Goal: Task Accomplishment & Management: Manage account settings

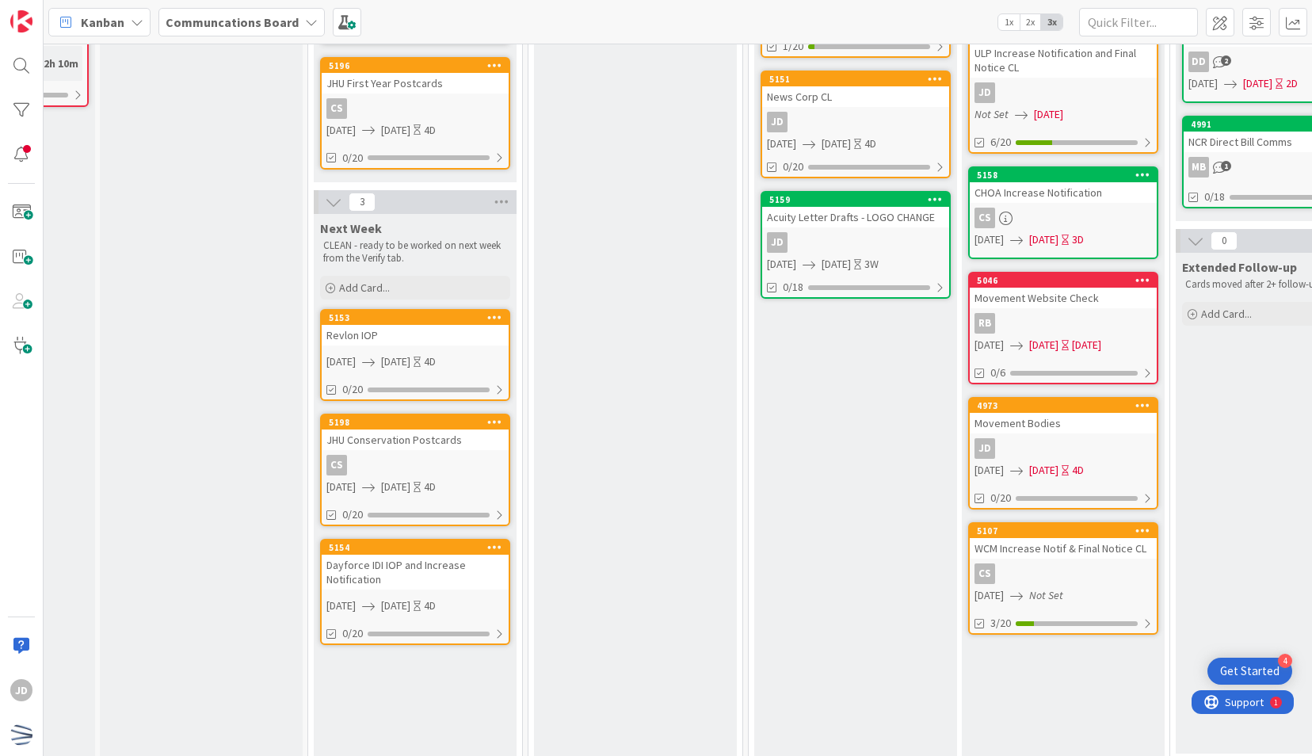
scroll to position [600, 157]
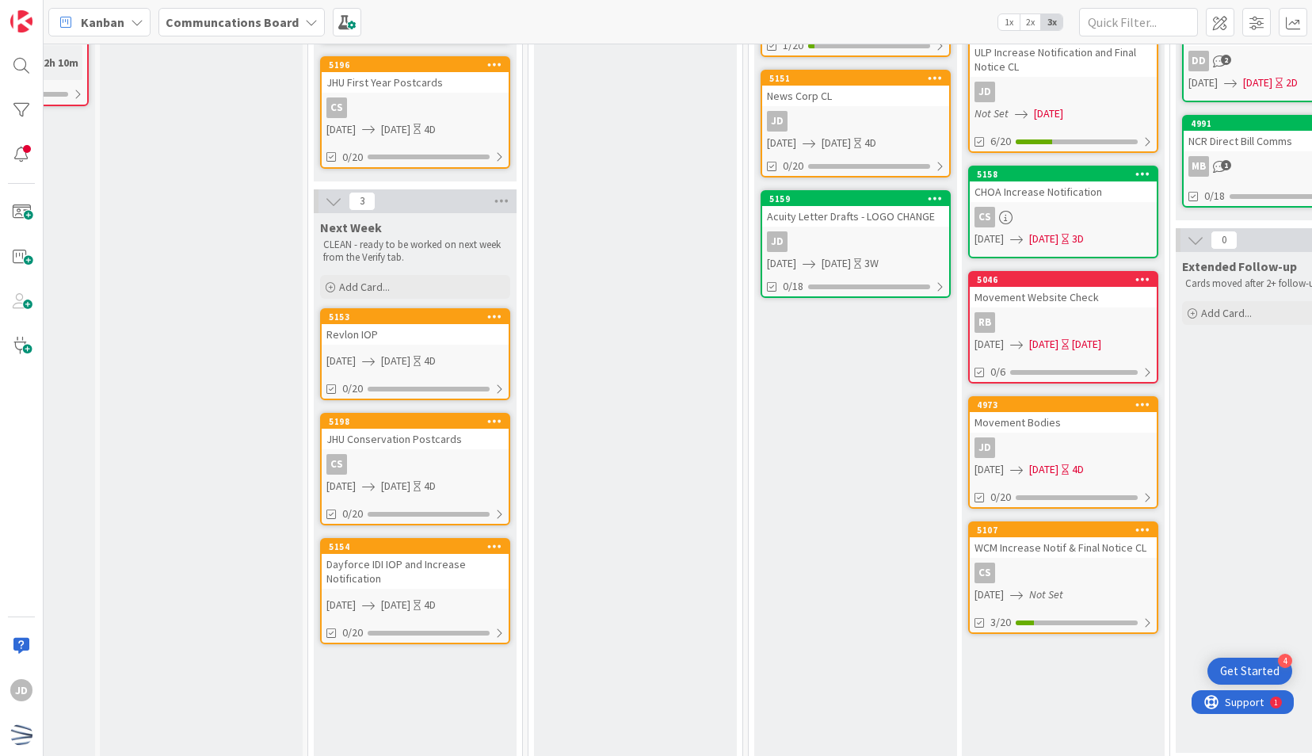
click at [431, 337] on div "Revlon IOP" at bounding box center [415, 334] width 187 height 21
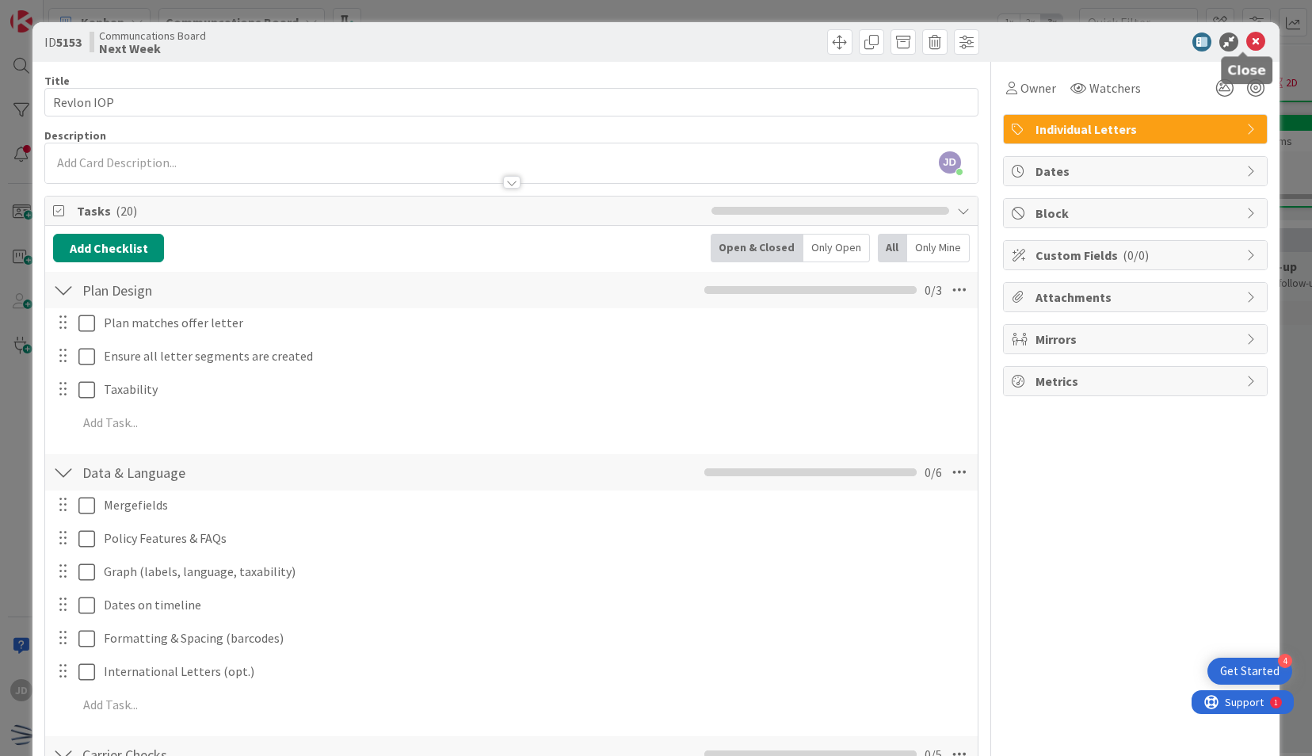
click at [1246, 43] on icon at bounding box center [1255, 41] width 19 height 19
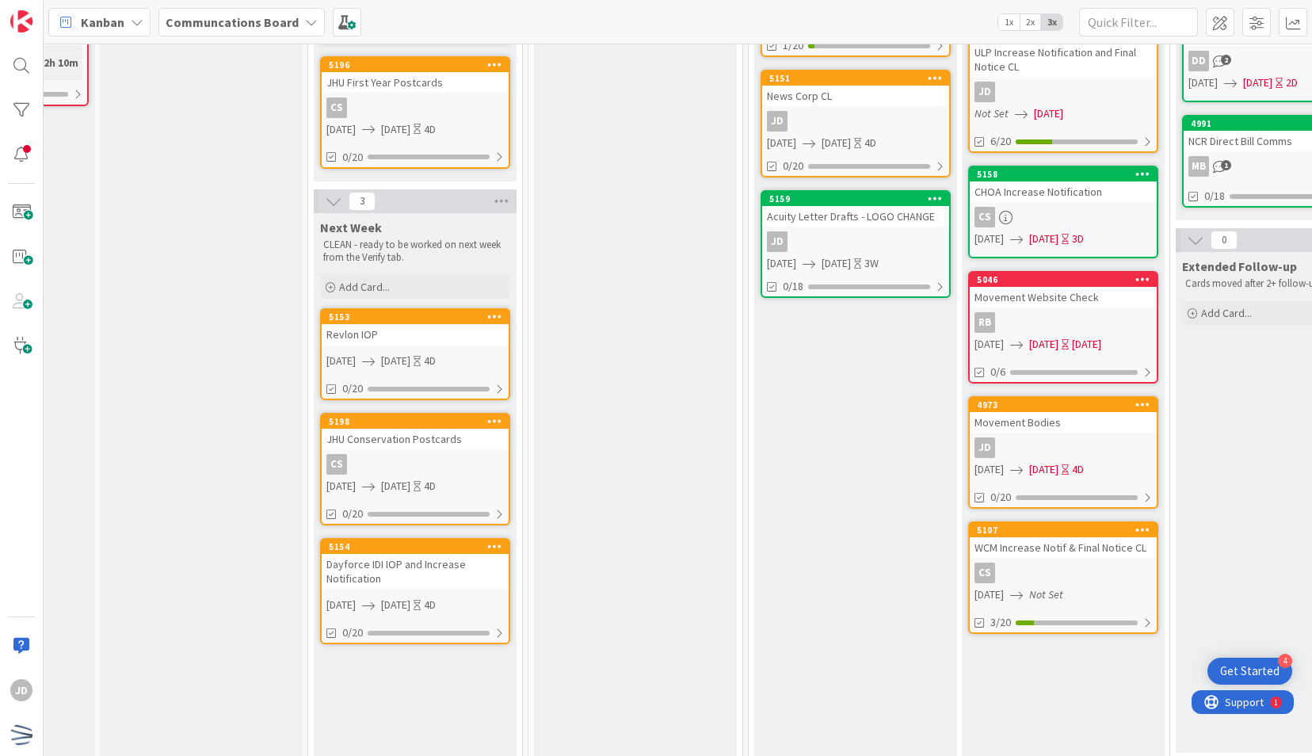
click at [456, 339] on div "Revlon IOP" at bounding box center [415, 334] width 187 height 21
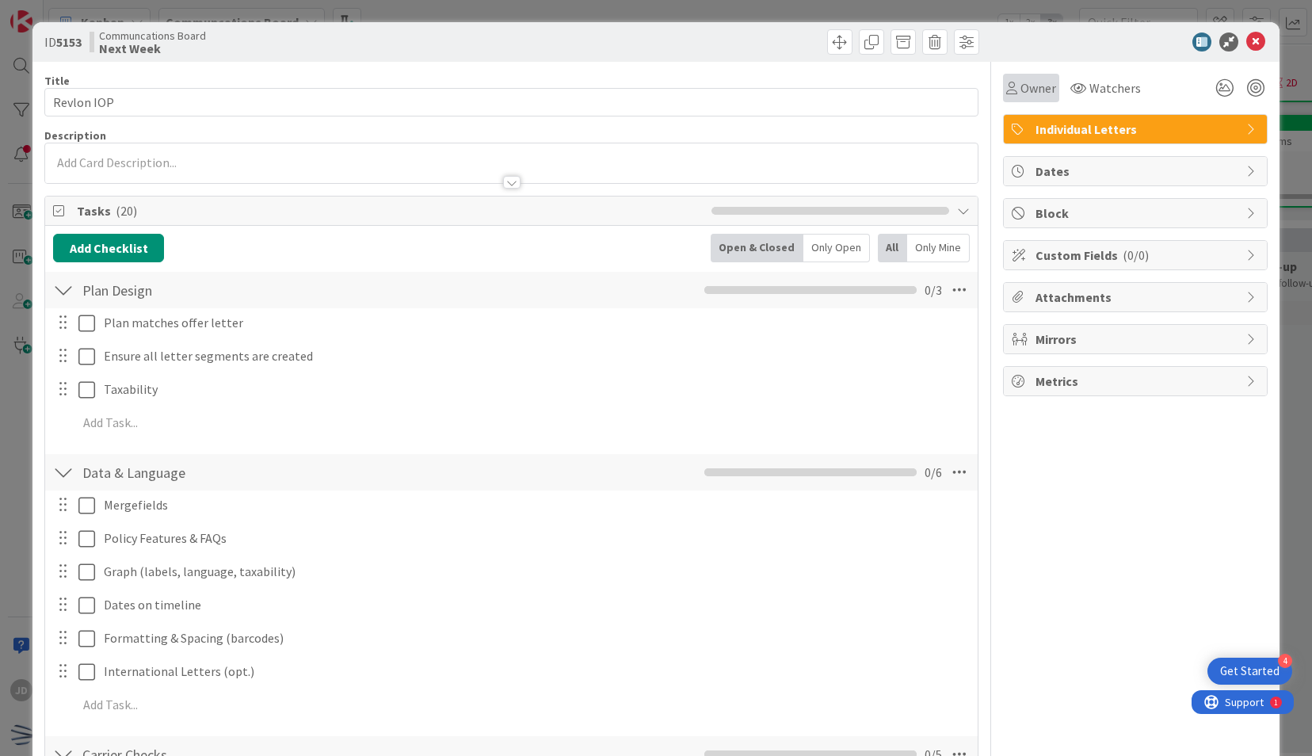
click at [1020, 84] on span "Owner" at bounding box center [1038, 87] width 36 height 19
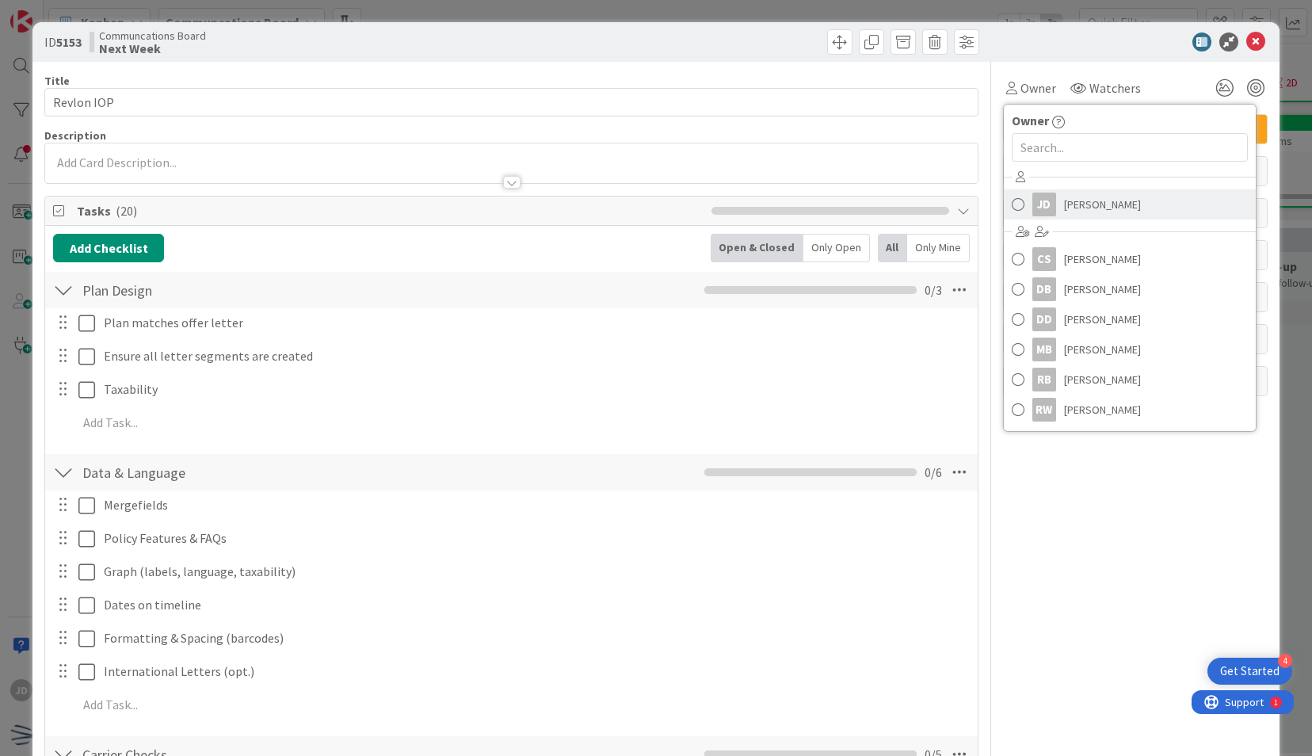
click at [1043, 204] on div "JD" at bounding box center [1044, 205] width 24 height 24
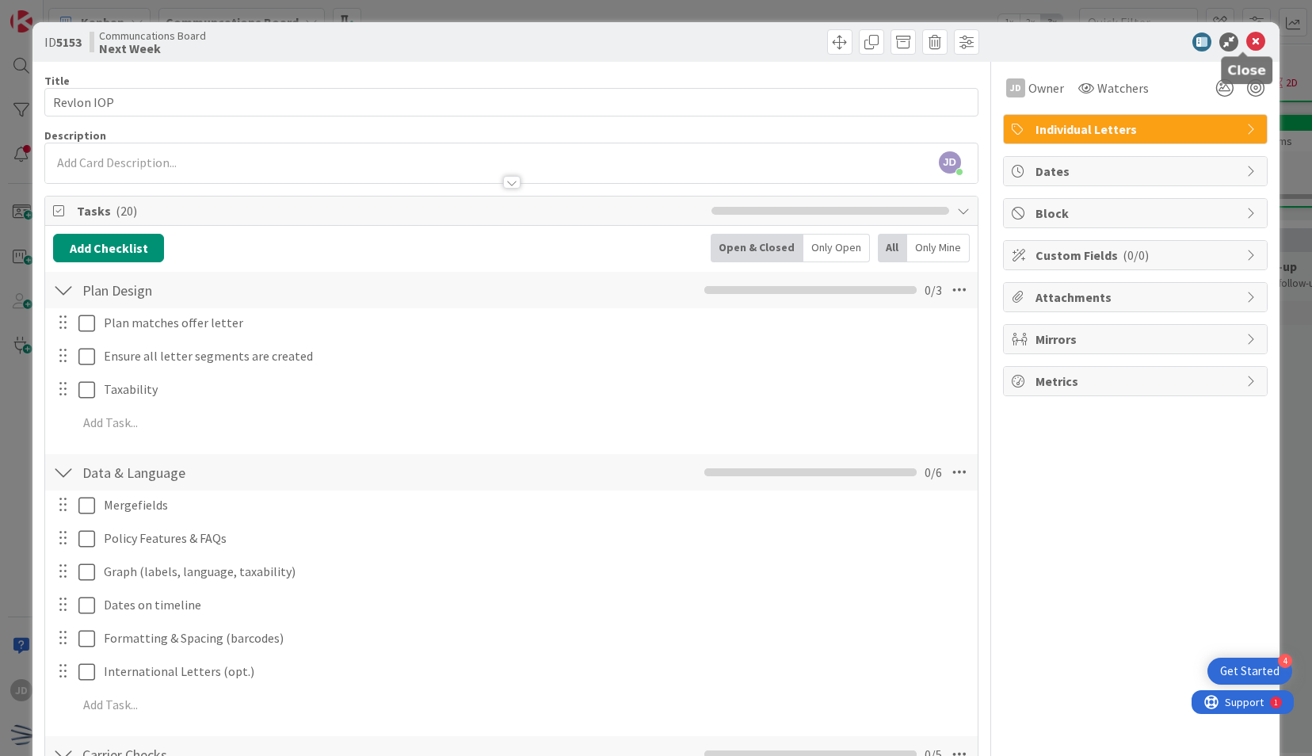
click at [1246, 43] on icon at bounding box center [1255, 41] width 19 height 19
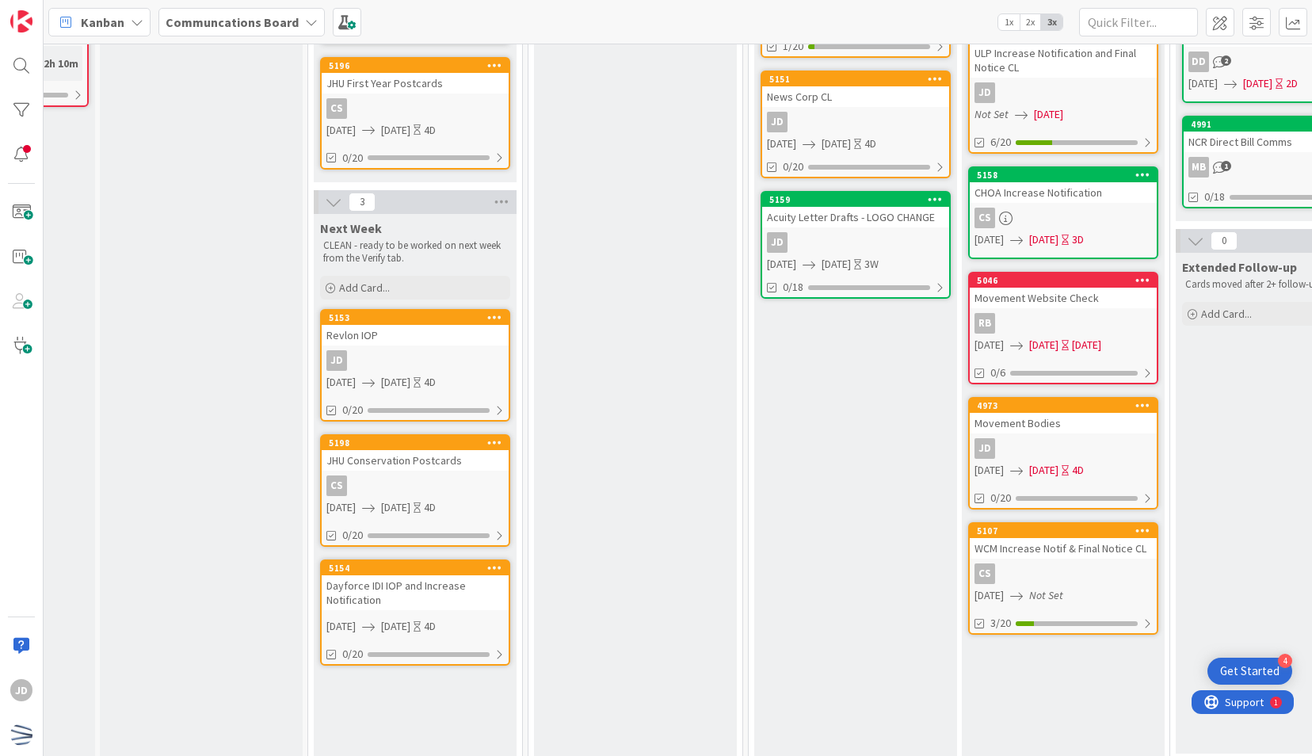
scroll to position [600, 157]
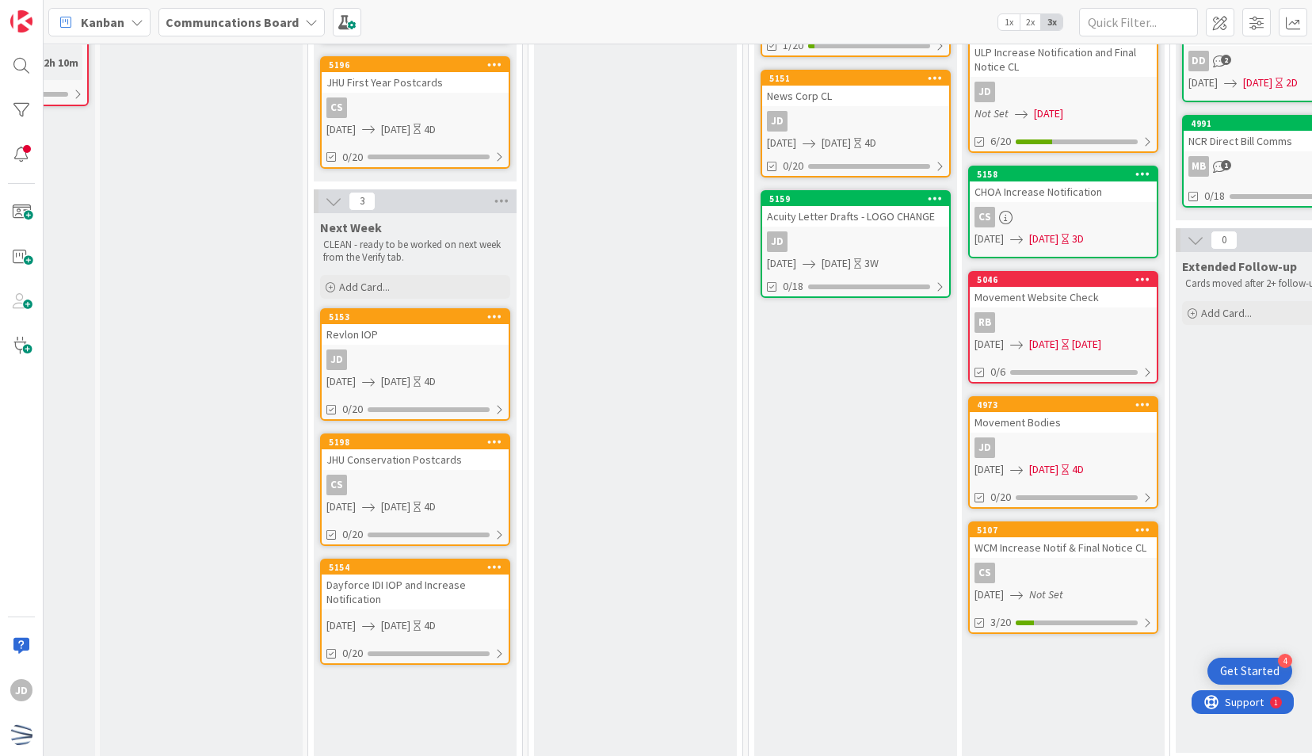
click at [425, 608] on div "Dayforce IDI IOP and Increase Notification" at bounding box center [415, 591] width 187 height 35
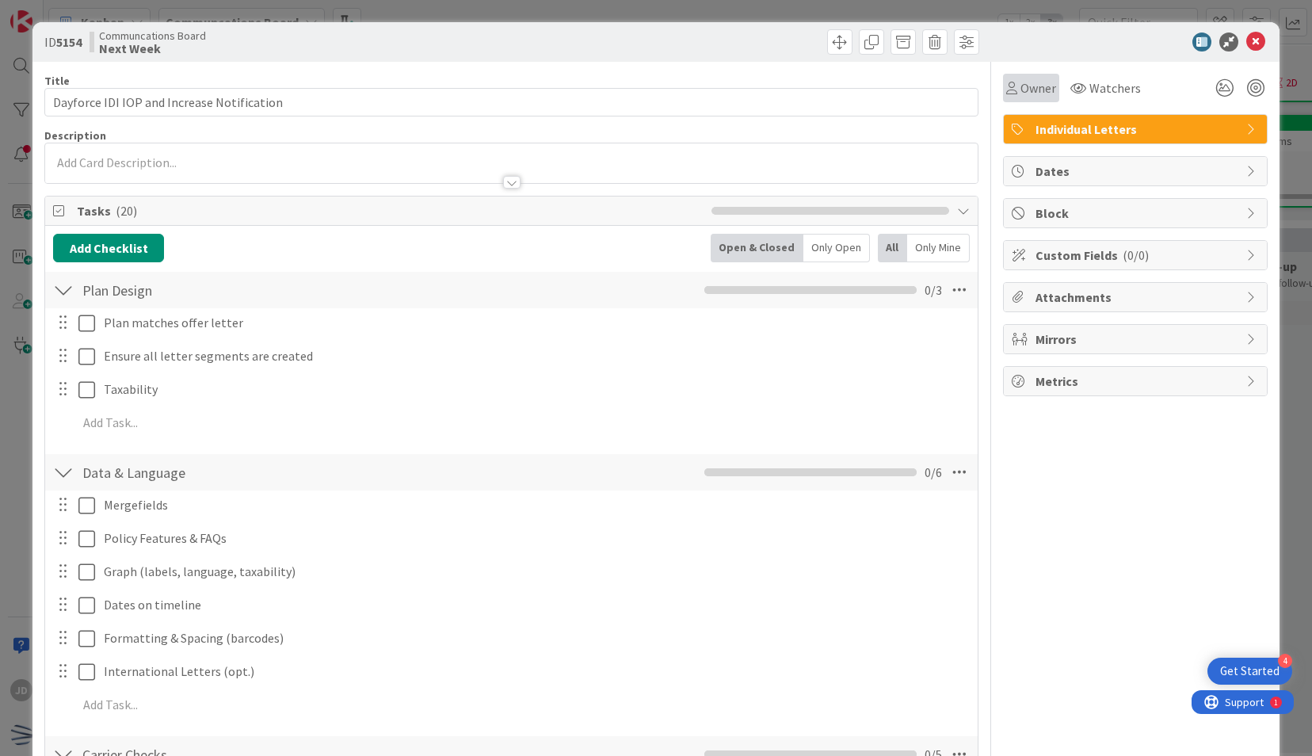
click at [1020, 93] on span "Owner" at bounding box center [1038, 87] width 36 height 19
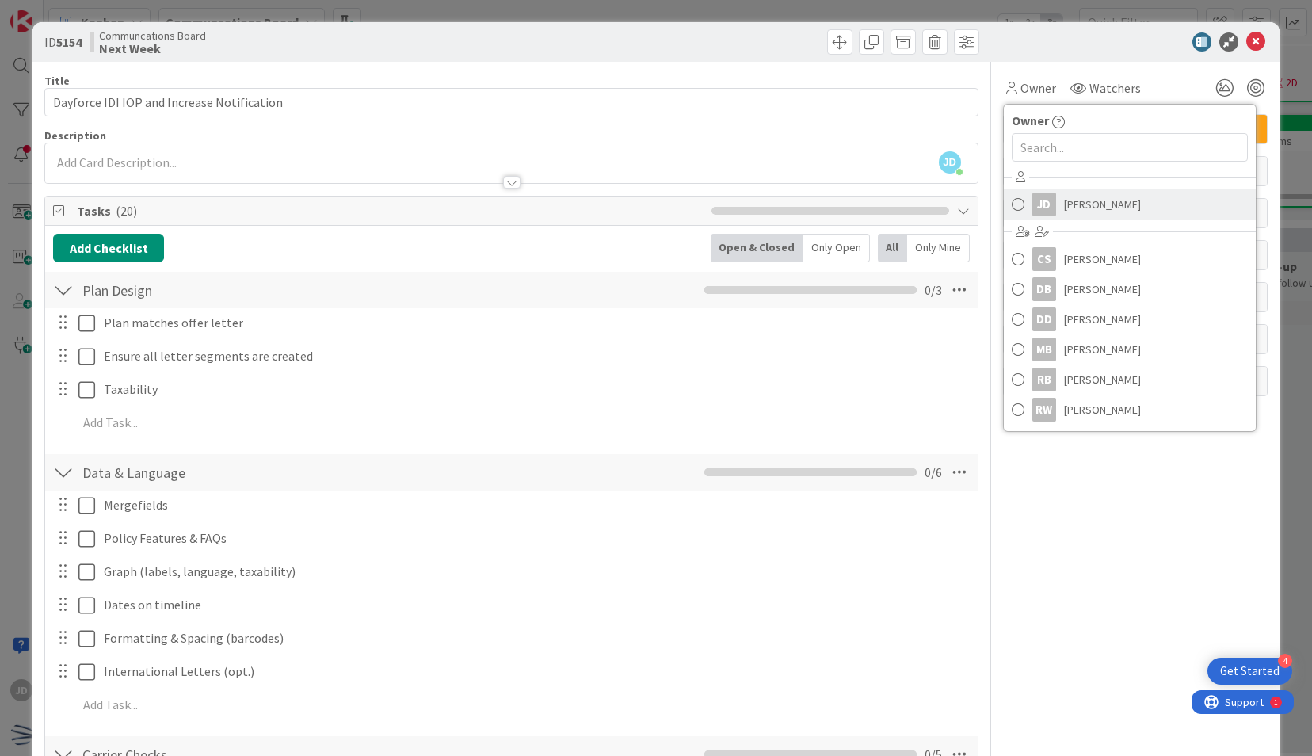
click at [1037, 198] on div "JD" at bounding box center [1044, 205] width 24 height 24
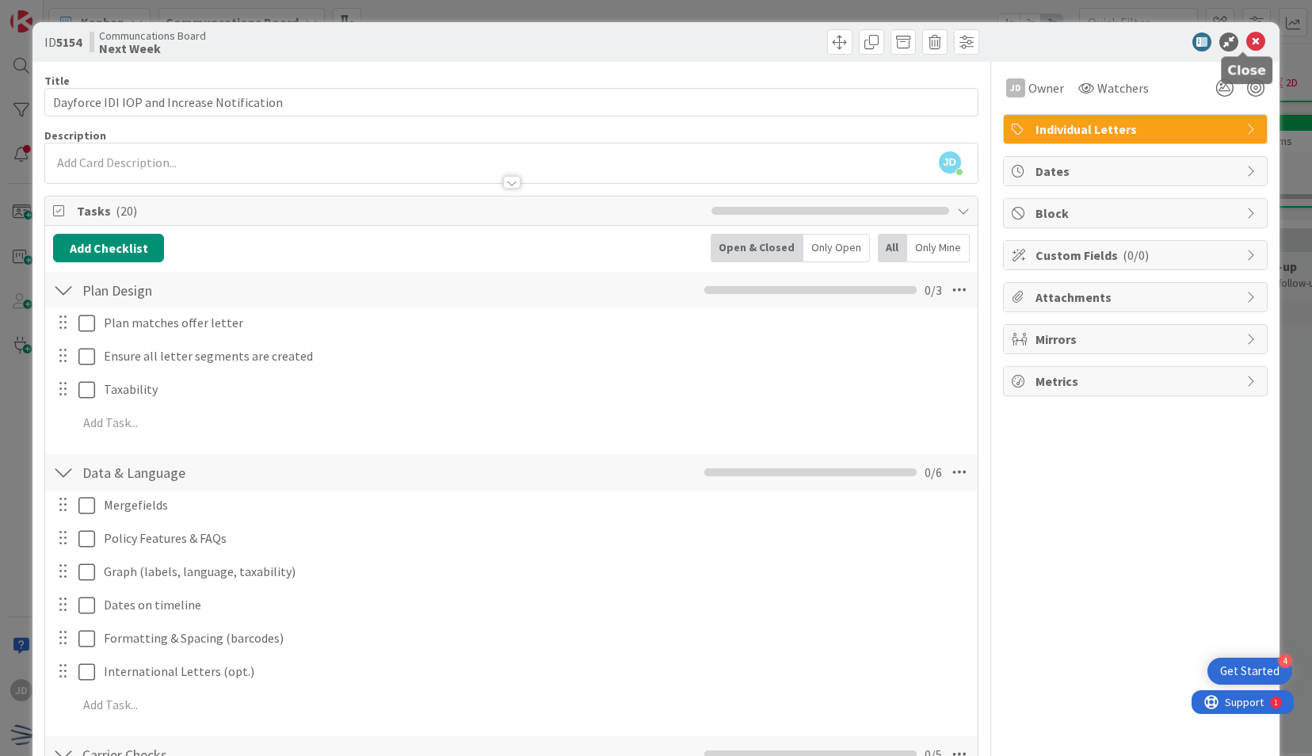
click at [1246, 34] on icon at bounding box center [1255, 41] width 19 height 19
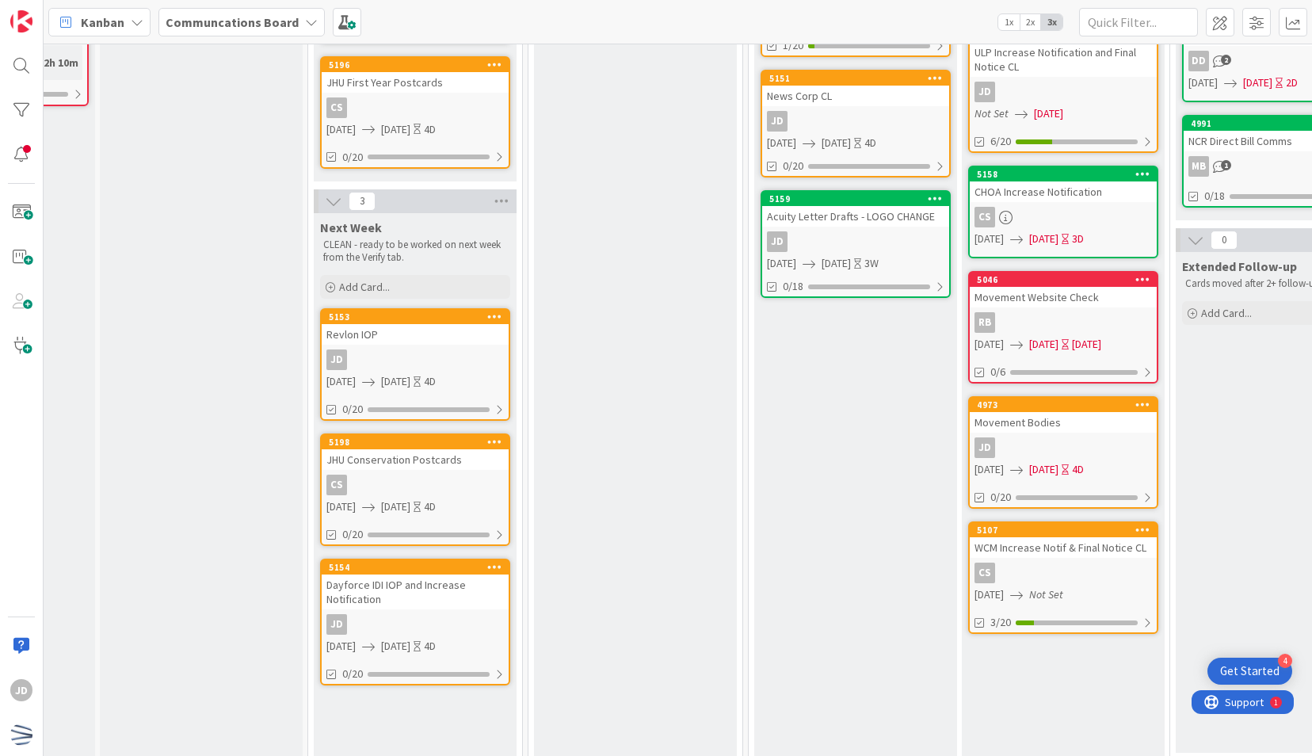
drag, startPoint x: 402, startPoint y: 615, endPoint x: 664, endPoint y: 188, distance: 500.7
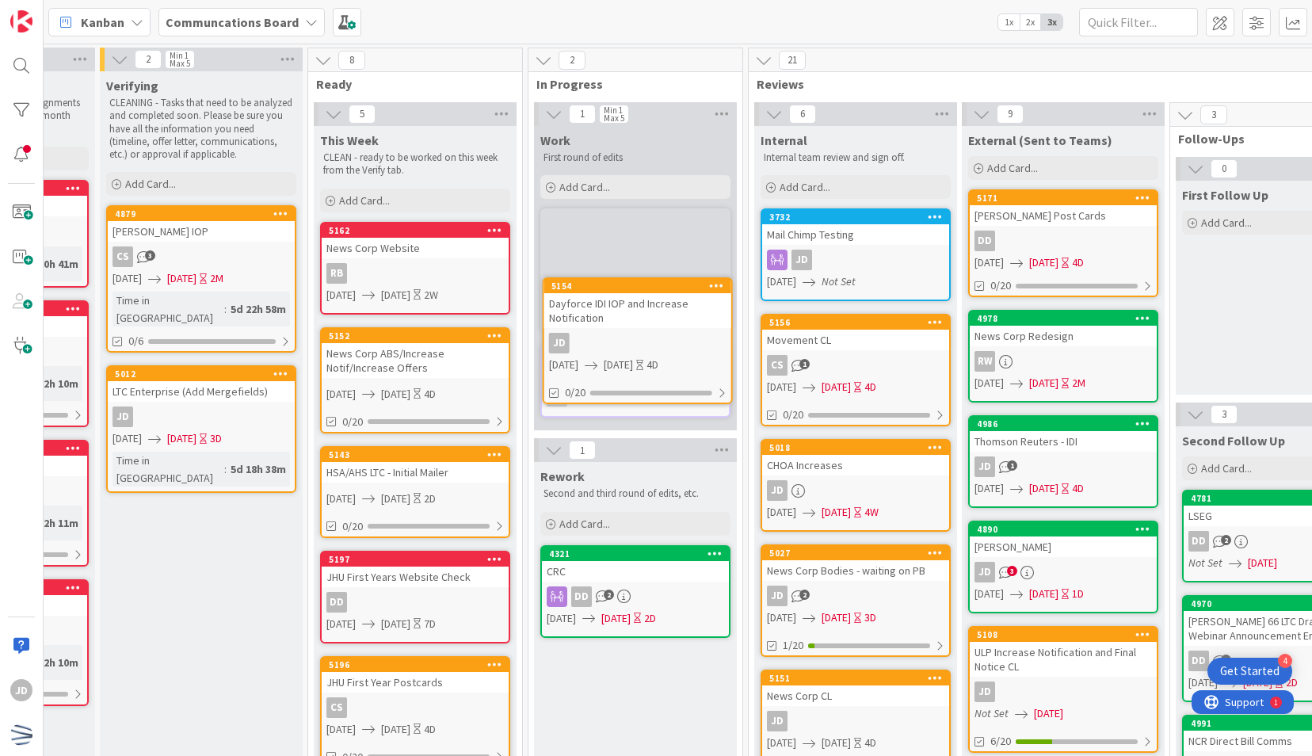
scroll to position [0, 157]
